Goal: Information Seeking & Learning: Learn about a topic

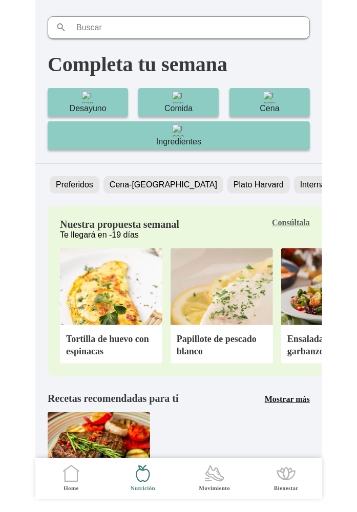
click at [295, 221] on b "Consúltala" at bounding box center [291, 222] width 38 height 9
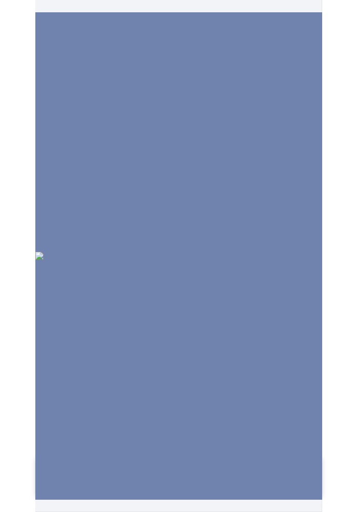
click at [153, 252] on img at bounding box center [178, 256] width 287 height 8
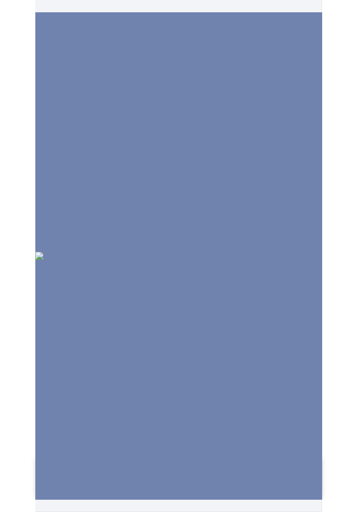
click at [153, 252] on img at bounding box center [178, 256] width 287 height 8
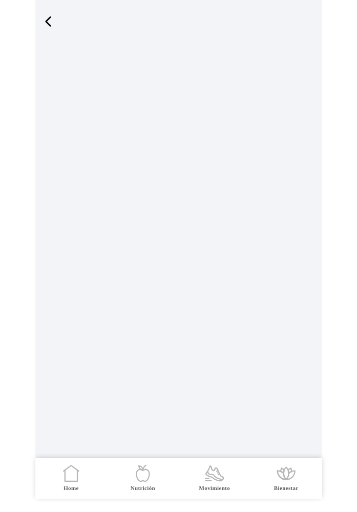
click at [55, 26] on span "button" at bounding box center [47, 21] width 15 height 15
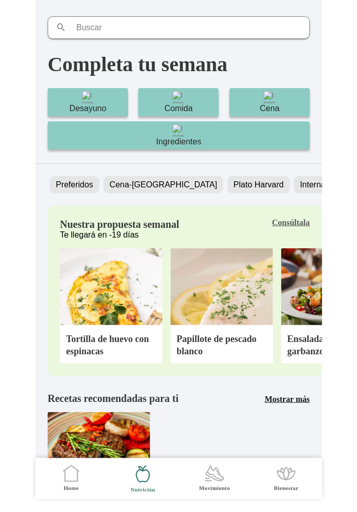
click at [102, 289] on img at bounding box center [111, 286] width 102 height 77
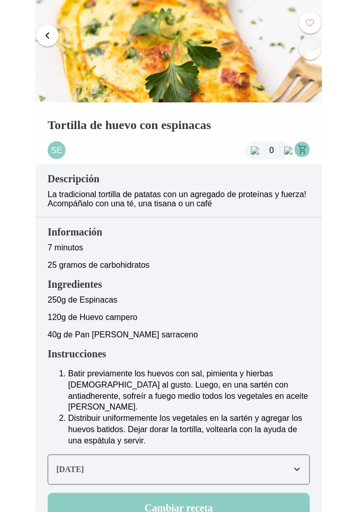
click at [308, 48] on span "button" at bounding box center [310, 49] width 10 height 10
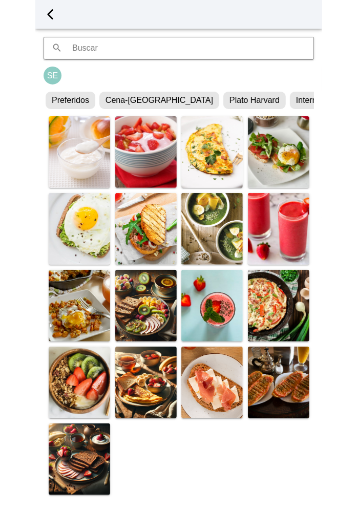
click at [49, 14] on span "button" at bounding box center [49, 14] width 15 height 15
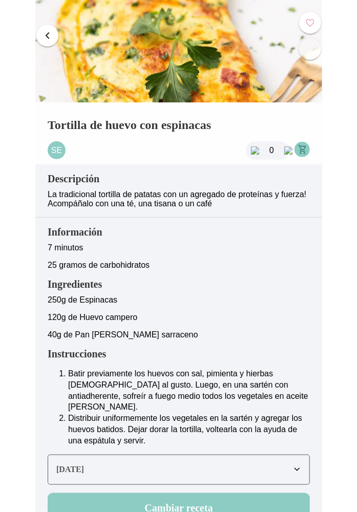
click at [49, 34] on span "button" at bounding box center [47, 36] width 10 height 10
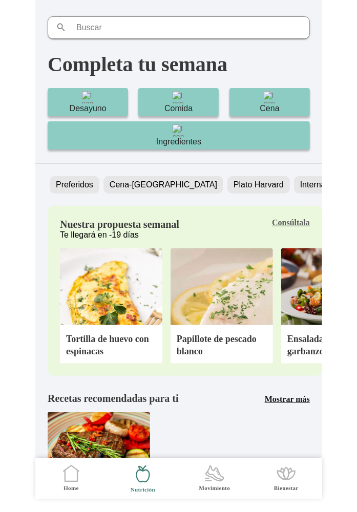
click at [0, 0] on slot "Plato Harvard" at bounding box center [0, 0] width 0 height 0
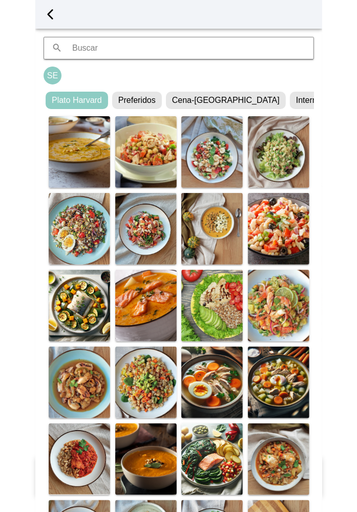
click at [51, 9] on span "button" at bounding box center [49, 14] width 15 height 15
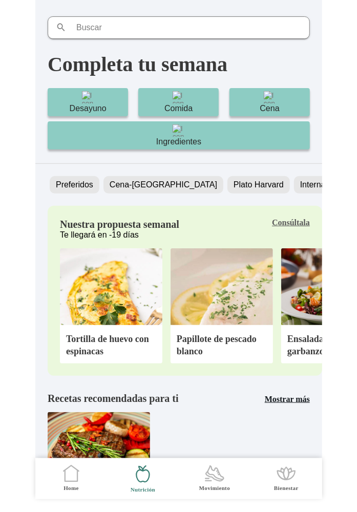
click at [69, 479] on icon ".cls-1 { stroke-width: 0px; } .cls-1, .cls-2 { fill: none; } .cls-2 { stroke-li…" at bounding box center [70, 473] width 21 height 21
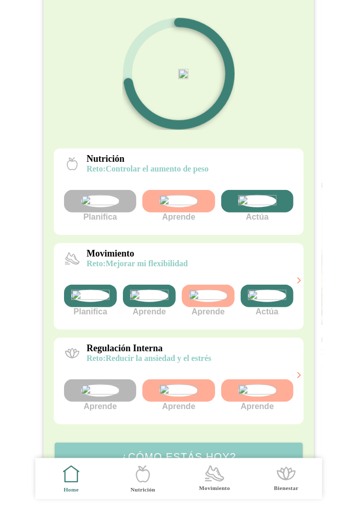
scroll to position [82, 0]
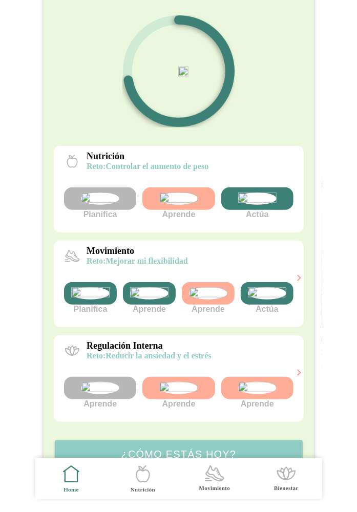
click at [91, 299] on img at bounding box center [90, 293] width 38 height 12
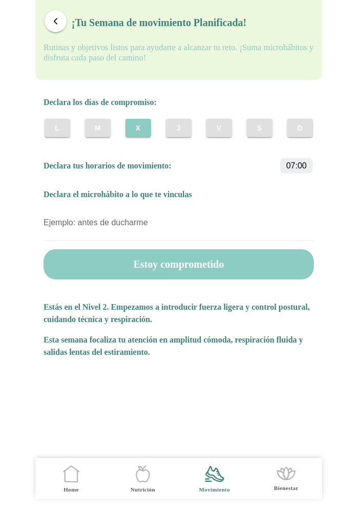
click at [0, 0] on slot "J" at bounding box center [0, 0] width 0 height 0
click at [224, 133] on button "V" at bounding box center [219, 128] width 26 height 18
click at [0, 0] on slot "M" at bounding box center [0, 0] width 0 height 0
click at [215, 127] on span "V" at bounding box center [219, 128] width 10 height 10
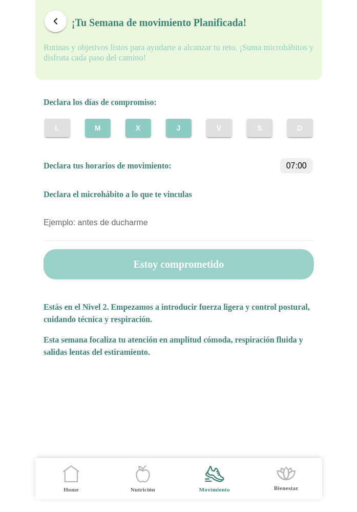
click at [160, 271] on button "Estoy comprometido" at bounding box center [179, 264] width 270 height 30
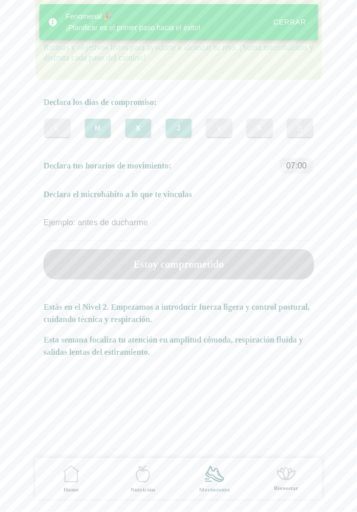
click at [293, 22] on div "Cerrar" at bounding box center [289, 22] width 33 height 8
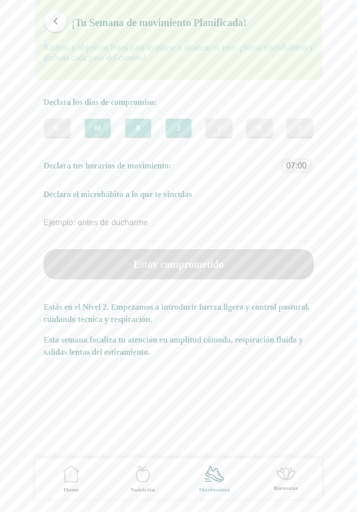
click at [59, 28] on button "button" at bounding box center [56, 21] width 22 height 22
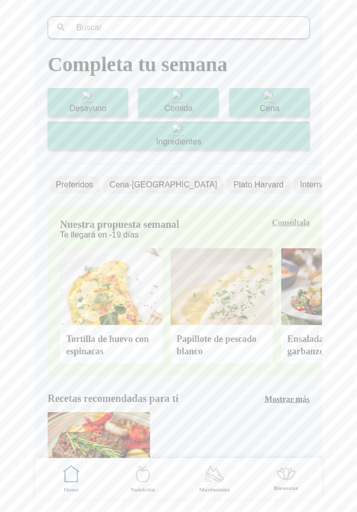
click at [68, 479] on icon ".cls-1 { stroke-width: 0px; } .cls-1, .cls-2 { fill: none; } .cls-2 { stroke-li…" at bounding box center [70, 473] width 21 height 21
click at [69, 487] on ion-label "Home" at bounding box center [70, 490] width 15 height 8
click at [69, 474] on icon ".cls-1 { stroke-width: 0px; } .cls-1, .cls-2 { fill: none; } .cls-2 { stroke-li…" at bounding box center [70, 473] width 21 height 21
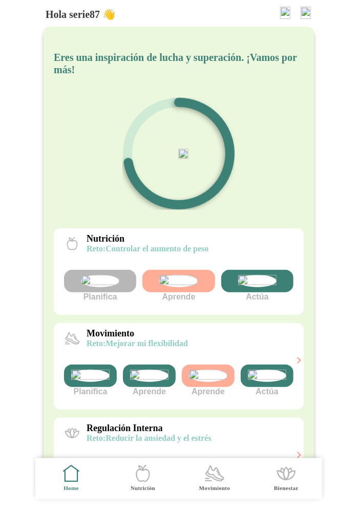
click at [255, 382] on img at bounding box center [267, 376] width 38 height 12
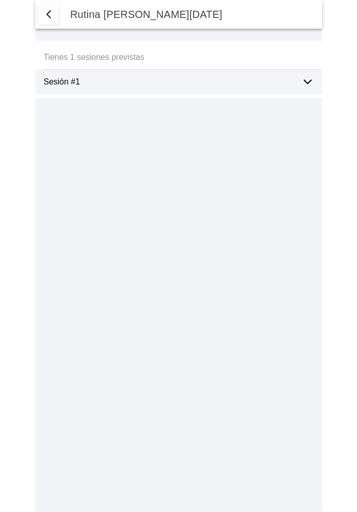
click at [166, 85] on ion-label "Sesión #1" at bounding box center [169, 81] width 250 height 9
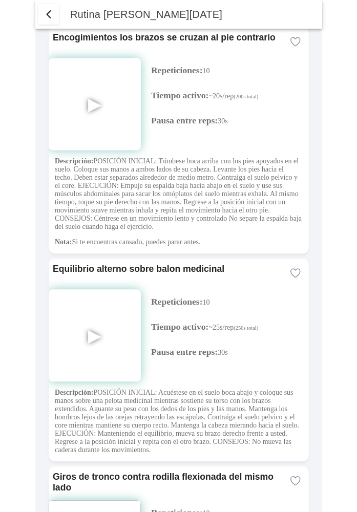
scroll to position [500, 0]
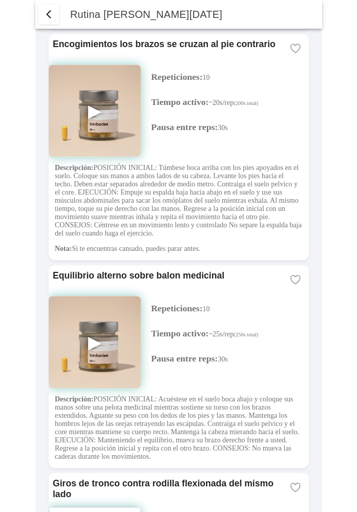
click at [91, 139] on img at bounding box center [95, 111] width 92 height 92
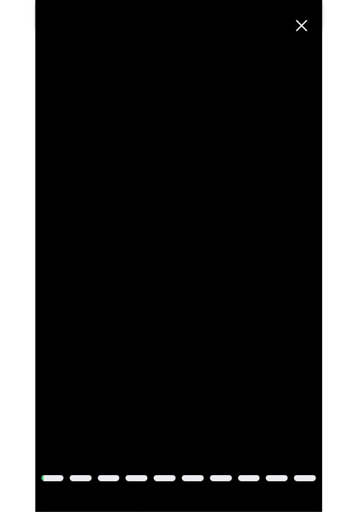
click at [297, 23] on span "Cerrar" at bounding box center [301, 25] width 23 height 23
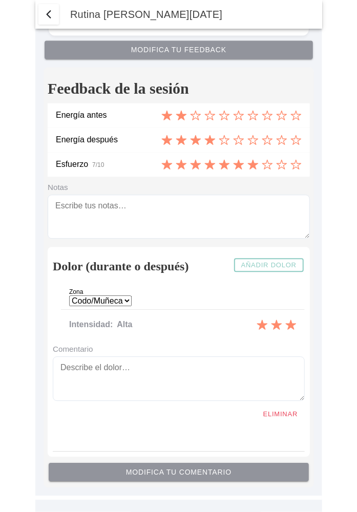
scroll to position [1712, 0]
click at [126, 306] on select "Cadera Cervicales Codo/Muñeca Dorsales Hombro Lumbares Rodilla Tobillo/Pie" at bounding box center [100, 300] width 62 height 11
click at [46, 14] on span "button" at bounding box center [48, 14] width 12 height 12
select select "5"
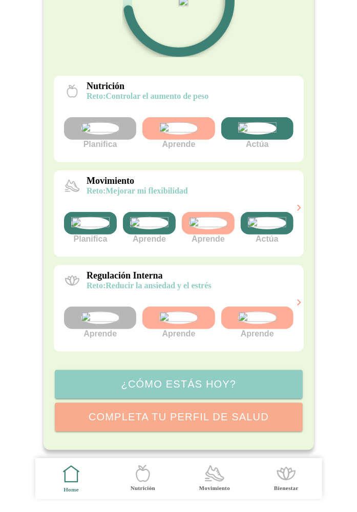
scroll to position [166, 0]
click at [250, 324] on img at bounding box center [256, 318] width 38 height 12
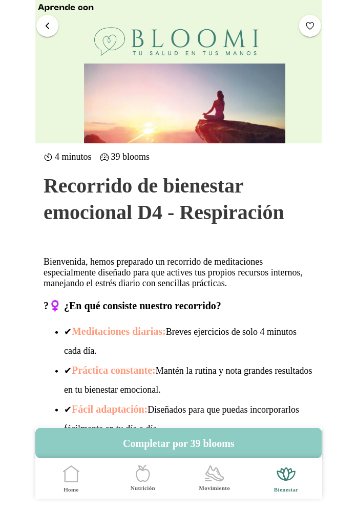
click at [46, 25] on span "button" at bounding box center [47, 25] width 10 height 10
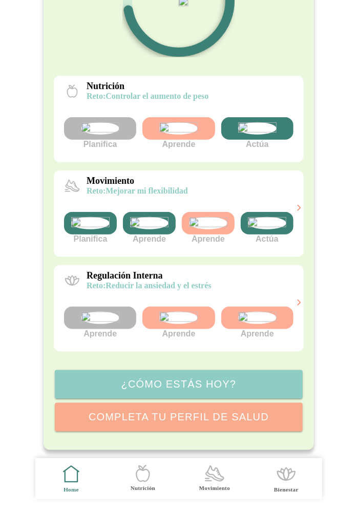
scroll to position [228, 0]
click at [0, 0] on slot "Movimiento" at bounding box center [0, 0] width 0 height 0
